Goal: Information Seeking & Learning: Learn about a topic

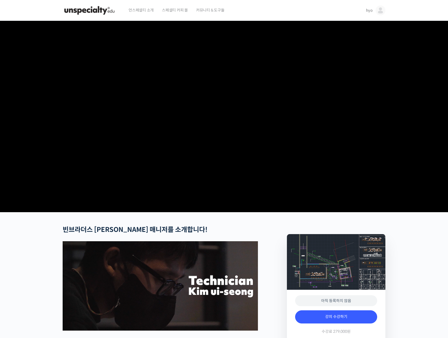
click at [165, 10] on span "스페셜티 커피 몰" at bounding box center [175, 10] width 26 height 21
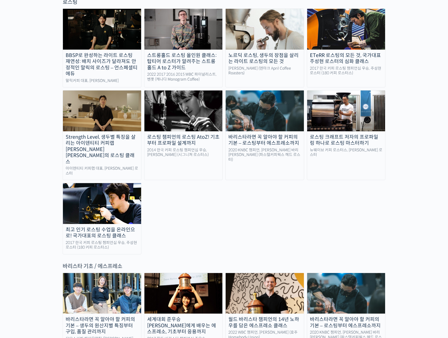
scroll to position [643, 0]
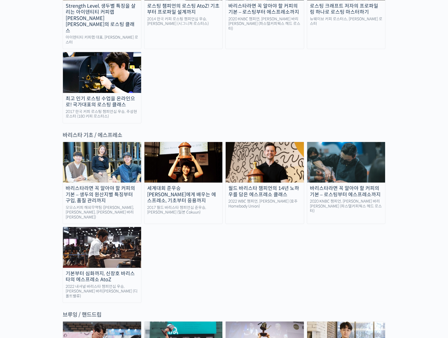
click at [236, 209] on div "바리스타라면 꼭 알아야 할 커피의 기본 – 생두의 원산지별 특징부터 구입, 품질 관리까지 모모스커피 해외무역팀 (전주연, 추경하, [PERSO…" at bounding box center [224, 222] width 323 height 161
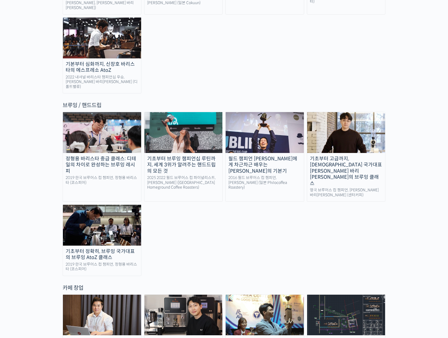
scroll to position [939, 0]
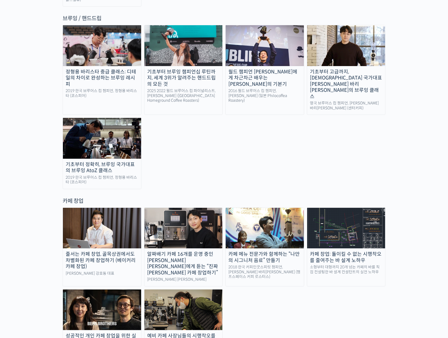
click at [181, 289] on img at bounding box center [184, 309] width 78 height 41
click at [348, 208] on img at bounding box center [346, 228] width 78 height 41
click at [364, 136] on div "[PERSON_NAME]을 다하는 당신을 위해, [PERSON_NAME]와 함께 만든 커피 클래스 시간과 장소에 구애받지 않고, 검증된 커리큘…" at bounding box center [224, 101] width 323 height 2012
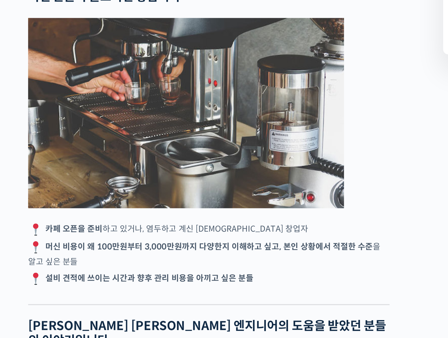
scroll to position [639, 0]
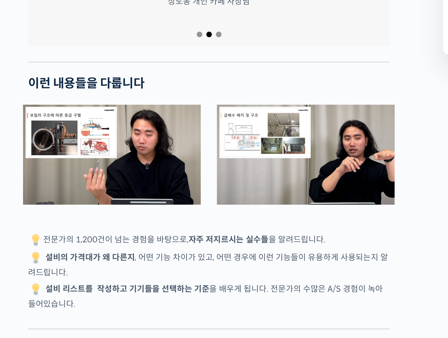
scroll to position [829, 0]
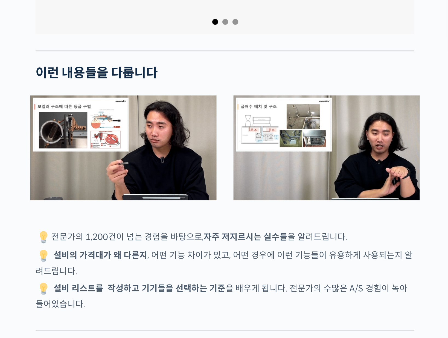
click at [268, 216] on div "김지웅 수석 엔지니어를 소개합니다! 커피 머신 수입업체 기술지원부 차장 (수석 엔지니어) 1,200여개 카페 머신 설치 경력 천 건이 넘는 머…" at bounding box center [172, 330] width 224 height 2276
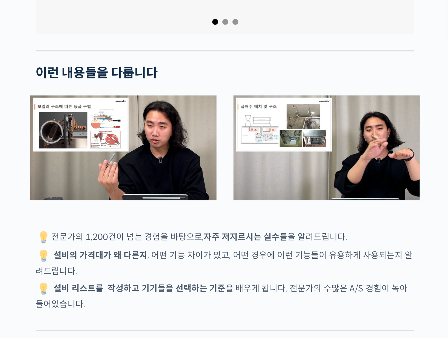
click at [268, 216] on div "김지웅 수석 엔지니어를 소개합니다! 커피 머신 수입업체 기술지원부 차장 (수석 엔지니어) 1,200여개 카페 머신 설치 경력 천 건이 넘는 머…" at bounding box center [172, 330] width 224 height 2276
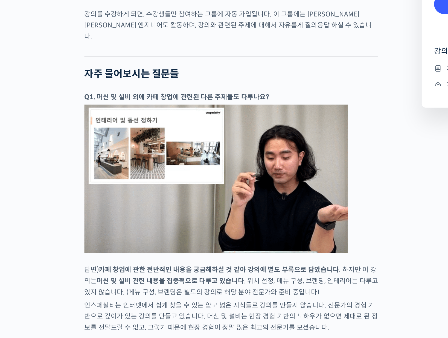
scroll to position [1582, 0]
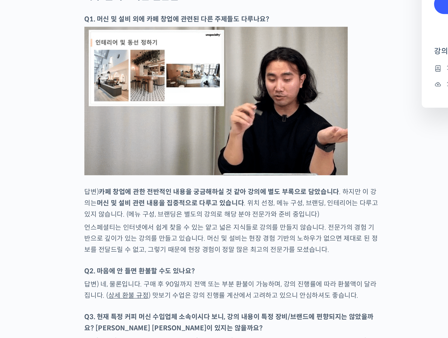
click at [257, 260] on p "언스페셜티는 인터넷에서 쉽게 찾을 수 있는 얕고 넓은 지식들로 강의를 만들지 않습니다. 전문가의 경험 기반으로 깊이가 있는 강의를 만들고 있습…" at bounding box center [160, 271] width 195 height 22
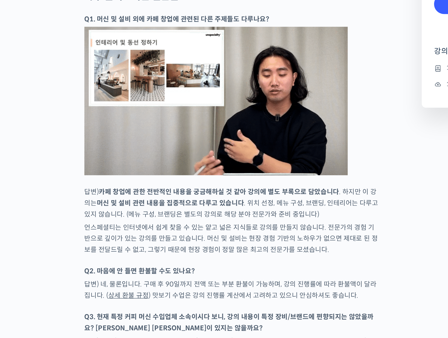
click at [257, 260] on p "언스페셜티는 인터넷에서 쉽게 찾을 수 있는 얕고 넓은 지식들로 강의를 만들지 않습니다. 전문가의 경험 기반으로 깊이가 있는 강의를 만들고 있습…" at bounding box center [160, 271] width 195 height 22
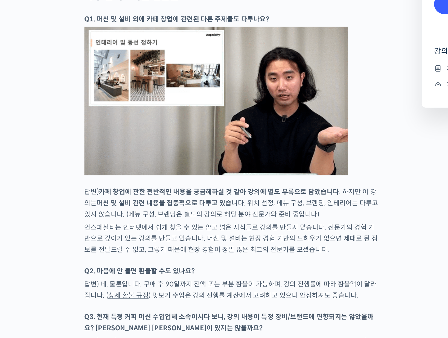
click at [258, 284] on div at bounding box center [160, 286] width 195 height 5
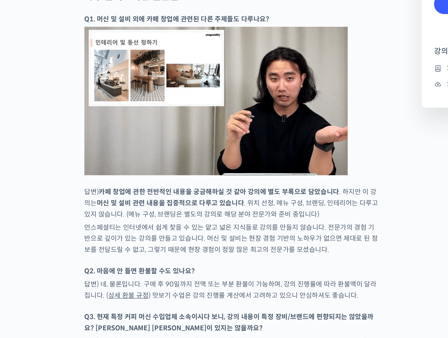
click at [258, 284] on div at bounding box center [160, 286] width 195 height 5
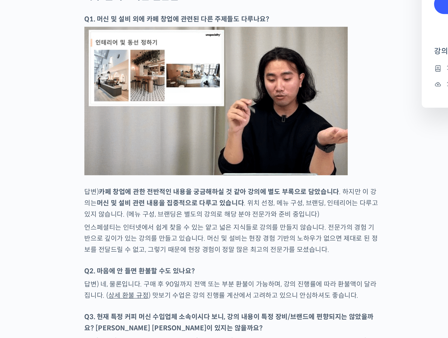
click at [258, 284] on div at bounding box center [160, 286] width 195 height 5
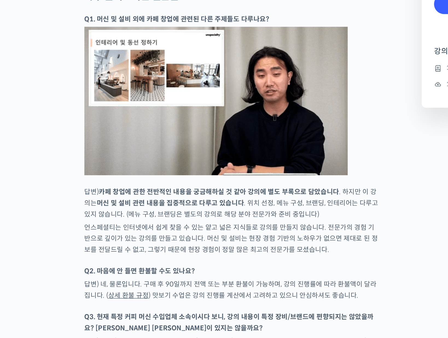
click at [258, 284] on div at bounding box center [160, 286] width 195 height 5
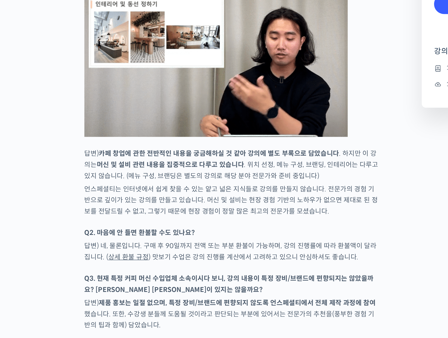
scroll to position [1635, 0]
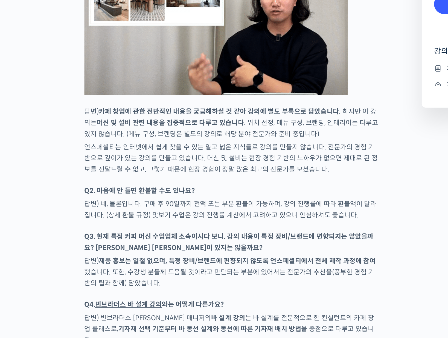
click at [251, 283] on p "답변) 제품 홍보는 일절 없으며, 특정 장비/브랜드에 편향되지 않도록 언스페셜티에서 전체 제작 과정에 참여 했습니다. 또한, 수강생 분들께 도…" at bounding box center [160, 294] width 195 height 22
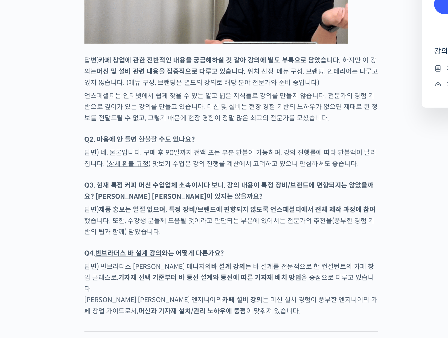
scroll to position [1713, 0]
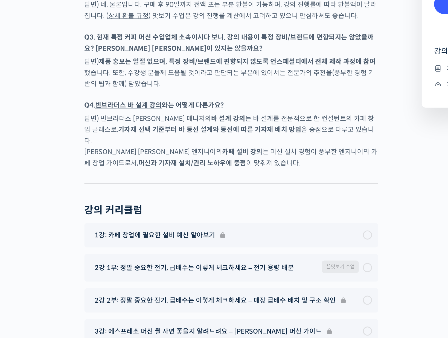
scroll to position [1849, 0]
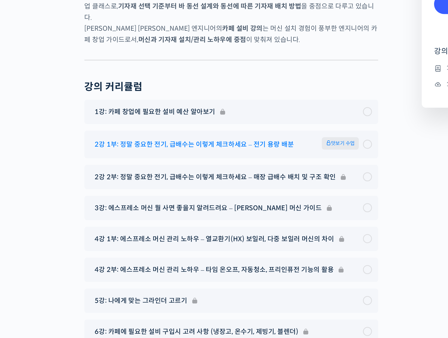
click at [235, 204] on span "맛보기 수업" at bounding box center [233, 208] width 25 height 8
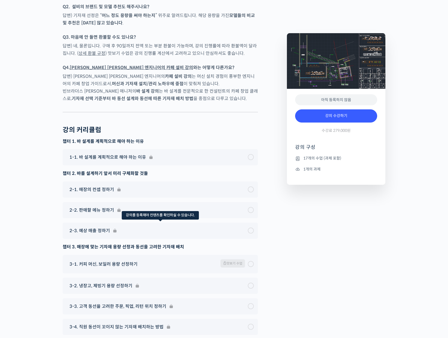
scroll to position [1960, 0]
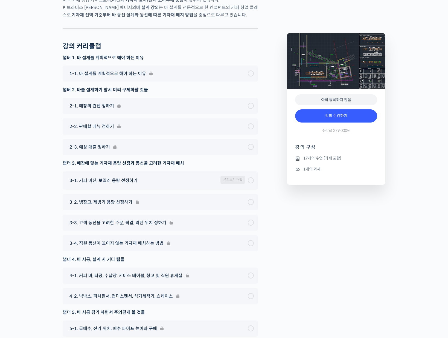
scroll to position [2034, 0]
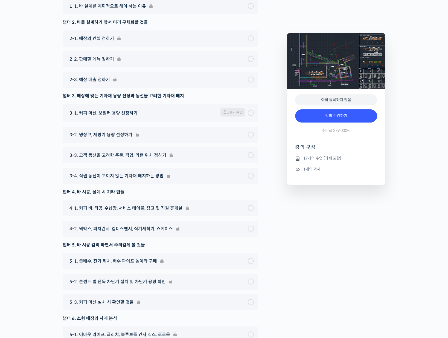
scroll to position [2109, 0]
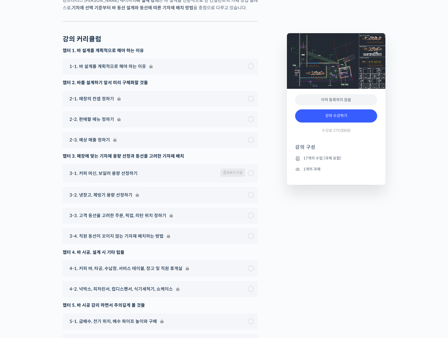
scroll to position [2056, 0]
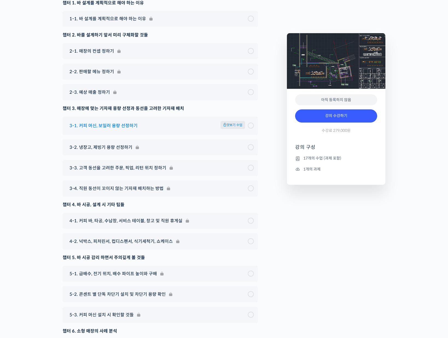
click at [224, 129] on span "맛보기 수업" at bounding box center [233, 125] width 25 height 8
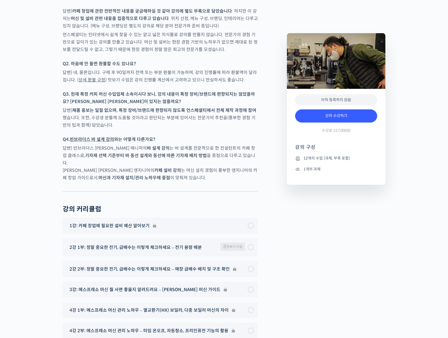
scroll to position [1791, 0]
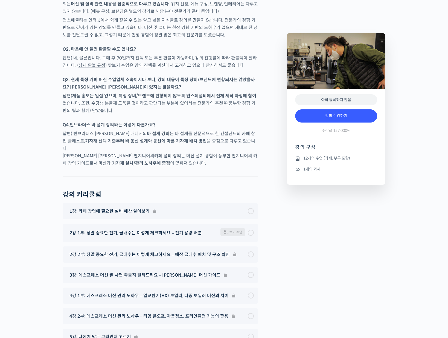
scroll to position [1911, 0]
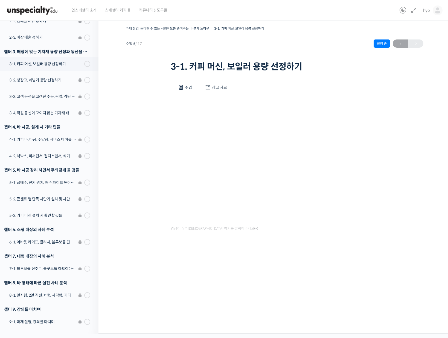
scroll to position [75, 0]
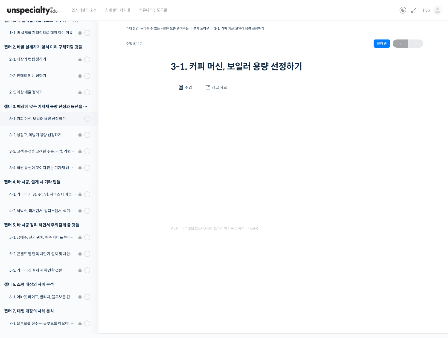
click at [424, 185] on div "카페 창업: 돌이킬 수 없는 시행착오를 줄여주는 바 설계 노하우 3-1. 커피 머신, 보일러 용량 선정하기 수업 5 / 17 진행 중 ← 이전…" at bounding box center [275, 174] width 353 height 317
